Goal: Information Seeking & Learning: Learn about a topic

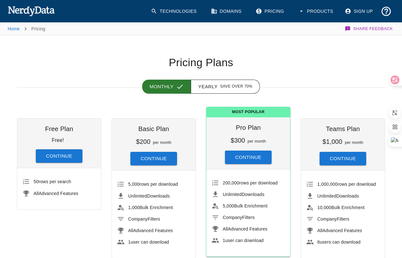
click at [175, 12] on link "Technologies" at bounding box center [174, 11] width 55 height 16
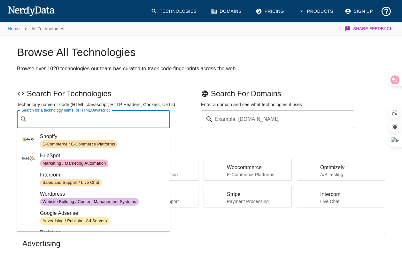
click at [96, 119] on input "Search for a technology name, or HTML/Javascript" at bounding box center [98, 119] width 137 height 12
click at [226, 116] on div "Example: [DOMAIN_NAME] Example: [DOMAIN_NAME]" at bounding box center [277, 119] width 153 height 18
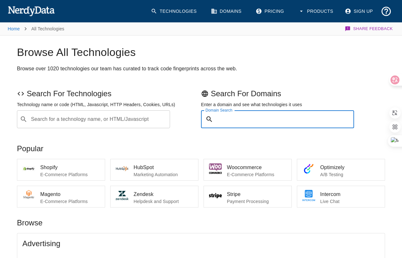
click at [100, 124] on input "Search for a technology name, or HTML/Javascript" at bounding box center [98, 119] width 137 height 12
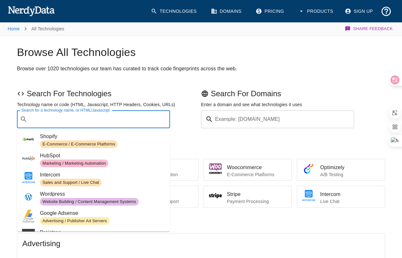
click at [251, 56] on h1 "Browse All Technologies" at bounding box center [201, 52] width 368 height 13
